Goal: Find specific page/section: Find specific page/section

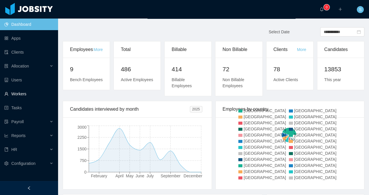
click at [27, 94] on link "Workers" at bounding box center [28, 94] width 49 height 12
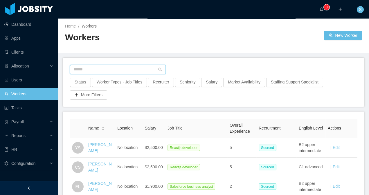
click at [103, 68] on input "text" at bounding box center [118, 69] width 96 height 9
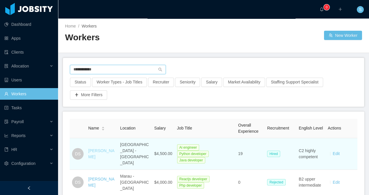
type input "**********"
click at [98, 150] on link "[PERSON_NAME]" at bounding box center [101, 154] width 26 height 11
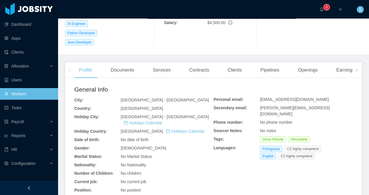
scroll to position [128, 0]
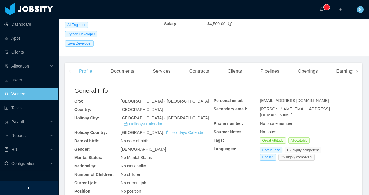
click at [355, 70] on icon "icon: right" at bounding box center [356, 71] width 3 height 3
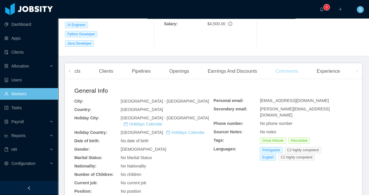
click at [291, 63] on div "Comments" at bounding box center [287, 71] width 32 height 16
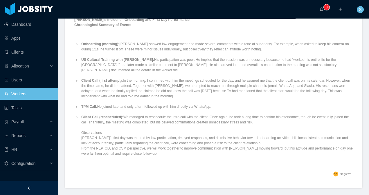
scroll to position [72, 0]
